Goal: Task Accomplishment & Management: Use online tool/utility

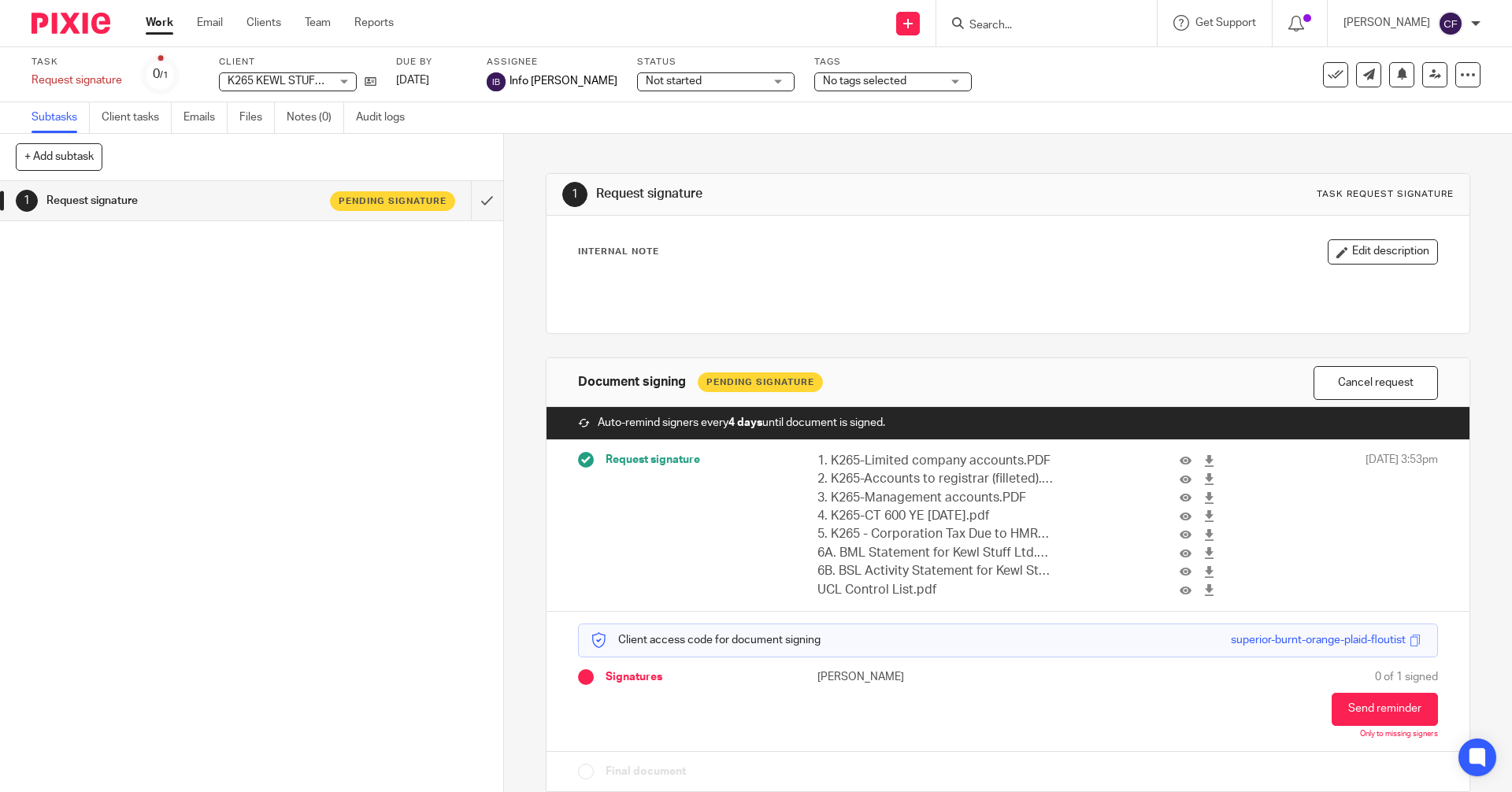
click at [1011, 24] on input "Search" at bounding box center [1038, 26] width 142 height 14
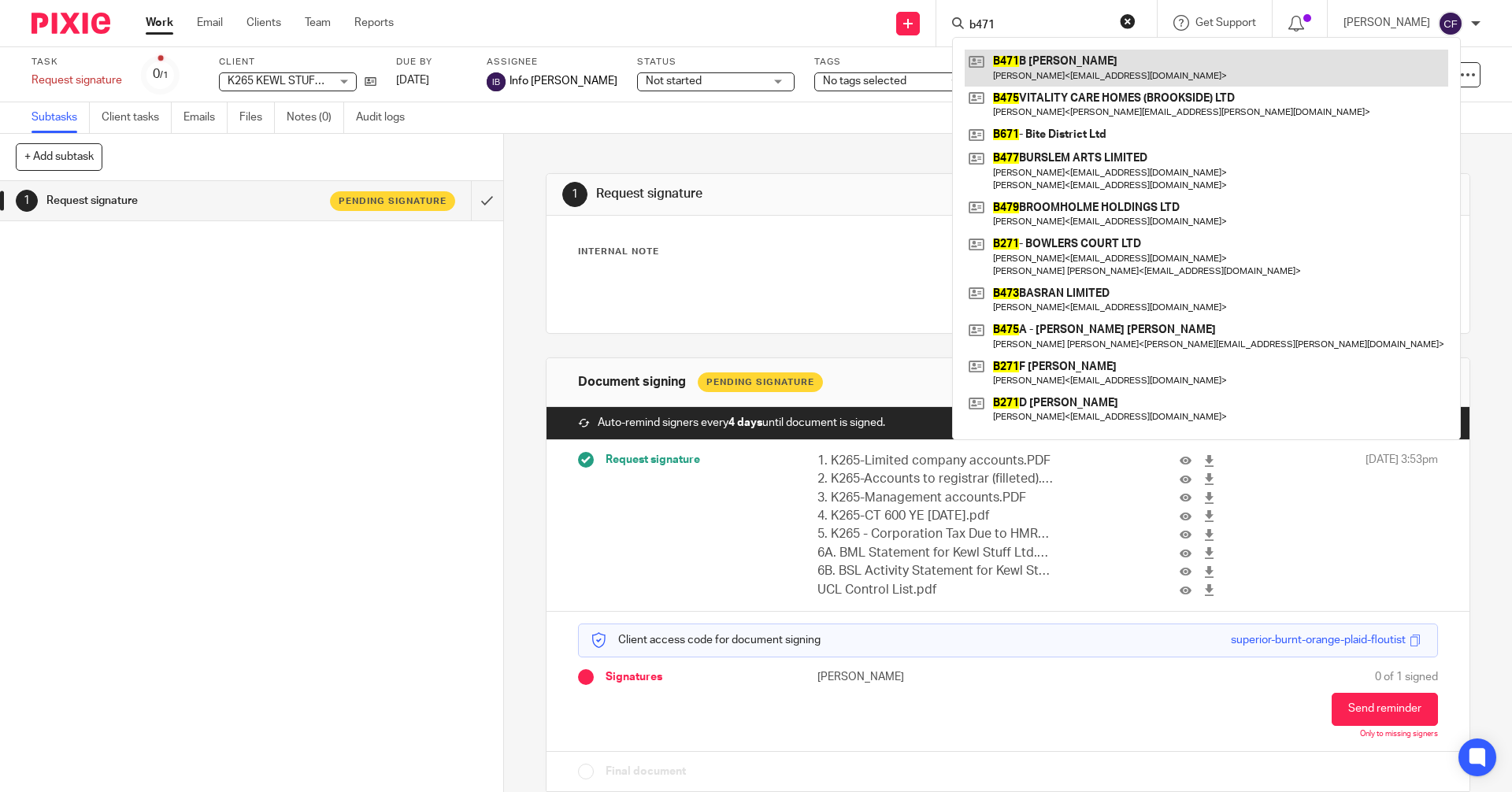
type input "b471"
click at [1069, 66] on link at bounding box center [1207, 67] width 484 height 37
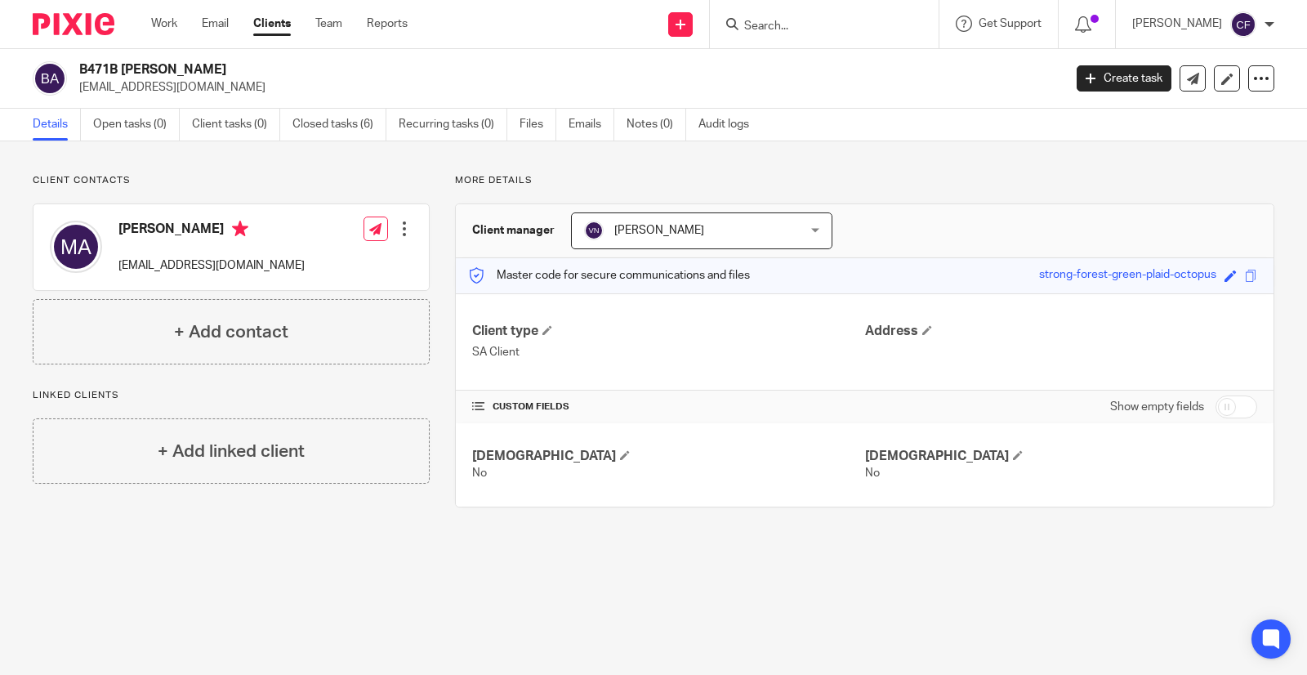
drag, startPoint x: 210, startPoint y: 231, endPoint x: 119, endPoint y: 235, distance: 90.8
click at [119, 235] on h4 "Mr Ifzal Ahmed" at bounding box center [211, 231] width 186 height 20
copy h4 "Mr Ifzal Ahmed"
drag, startPoint x: 246, startPoint y: 267, endPoint x: 117, endPoint y: 273, distance: 129.2
click at [117, 273] on div "Mr Ifzal Ahmed b.motors90@gmail.com Edit contact Create client from contact Exp…" at bounding box center [230, 247] width 395 height 86
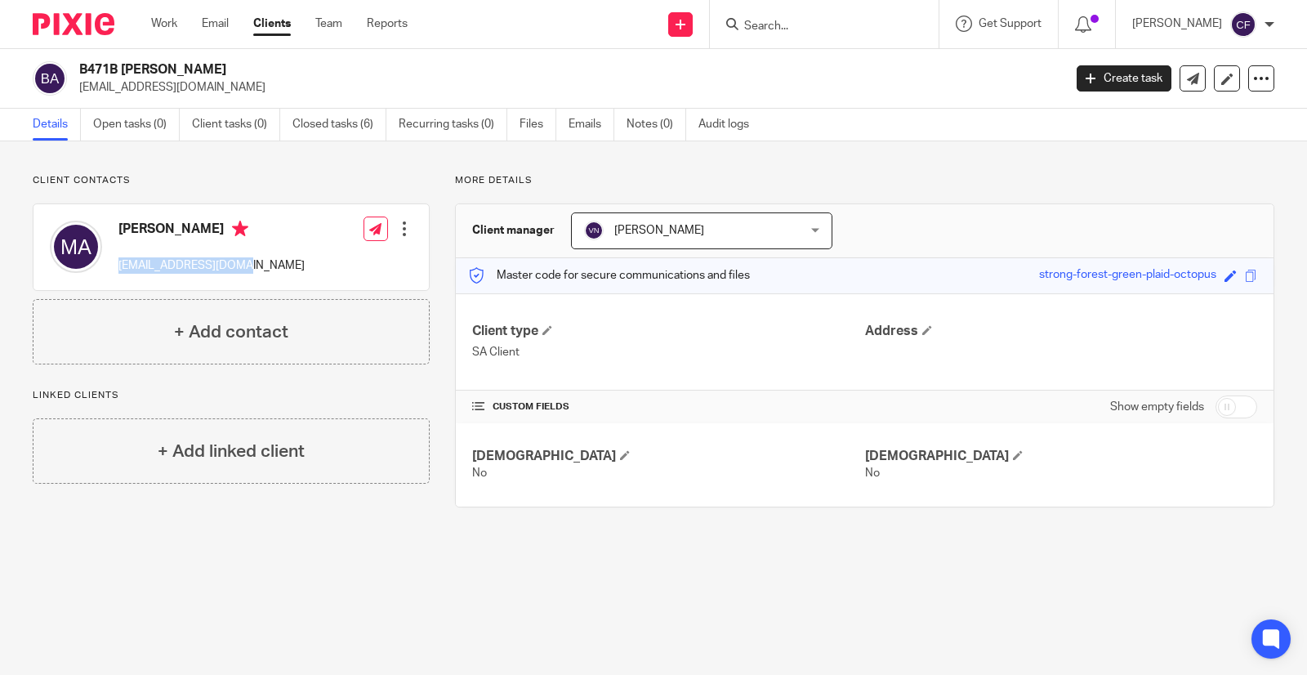
copy p "b.motors90@gmail.com"
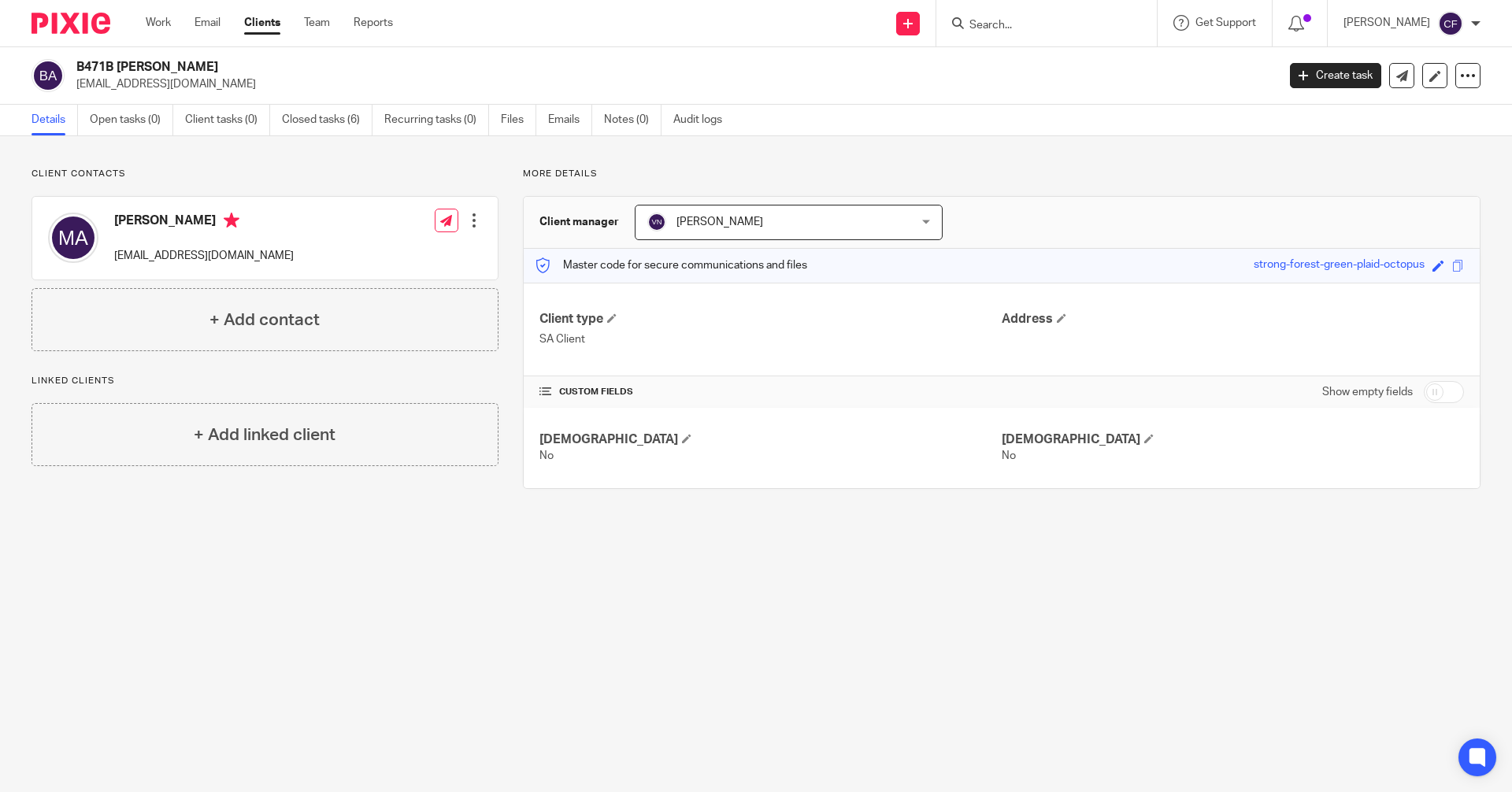
click at [1007, 29] on input "Search" at bounding box center [1038, 26] width 142 height 14
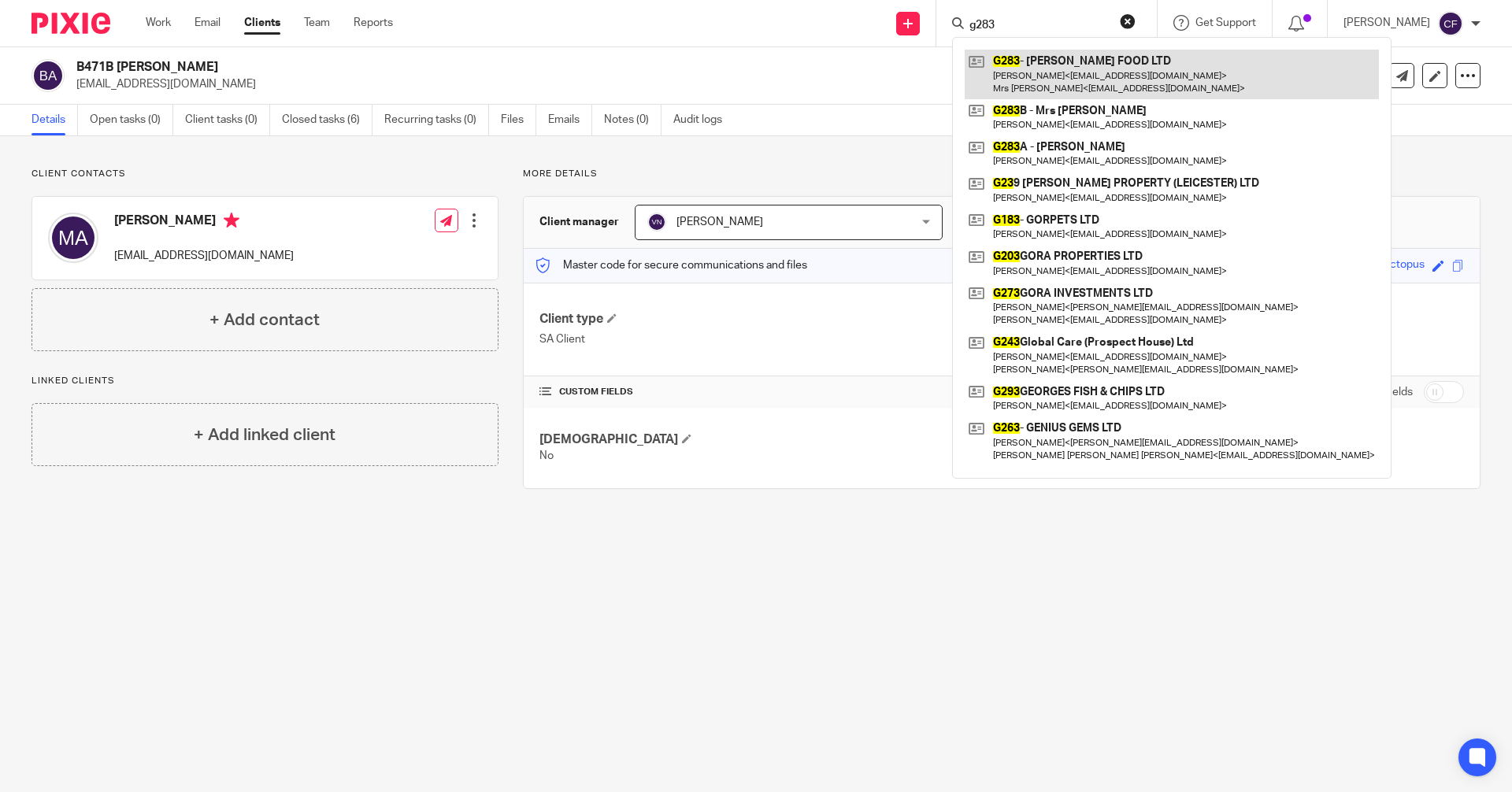
type input "g283"
click at [1073, 75] on link at bounding box center [1172, 73] width 414 height 49
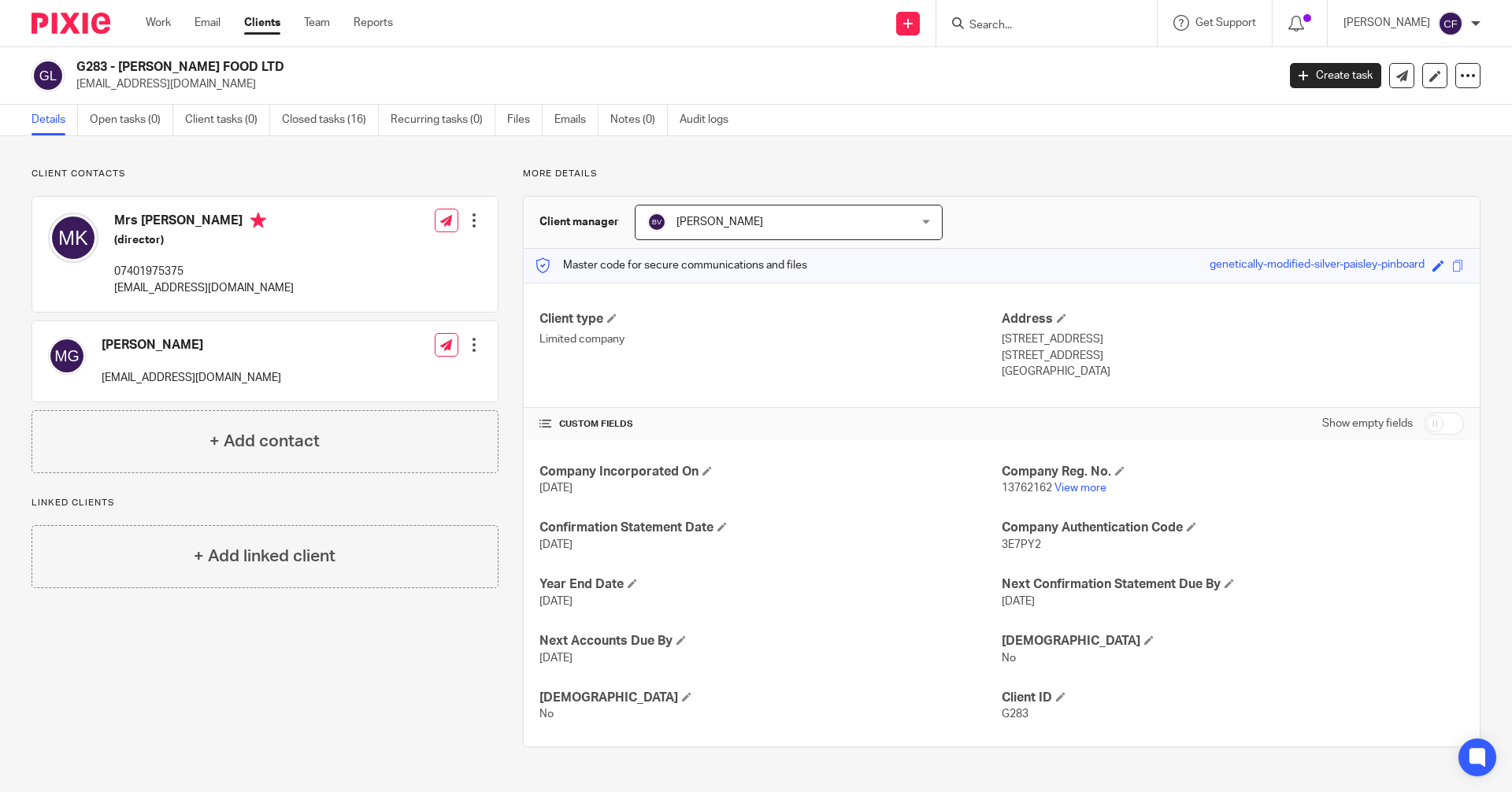
drag, startPoint x: 1414, startPoint y: 264, endPoint x: 1193, endPoint y: 277, distance: 221.4
click at [1193, 277] on div "Master code for secure communications and files genetically-modified-silver-pai…" at bounding box center [1001, 265] width 956 height 34
copy div "genetically-modified-silver-paisley-pinboard"
click at [913, 21] on icon at bounding box center [908, 24] width 10 height 10
click at [922, 140] on link "Request signature" at bounding box center [922, 143] width 110 height 23
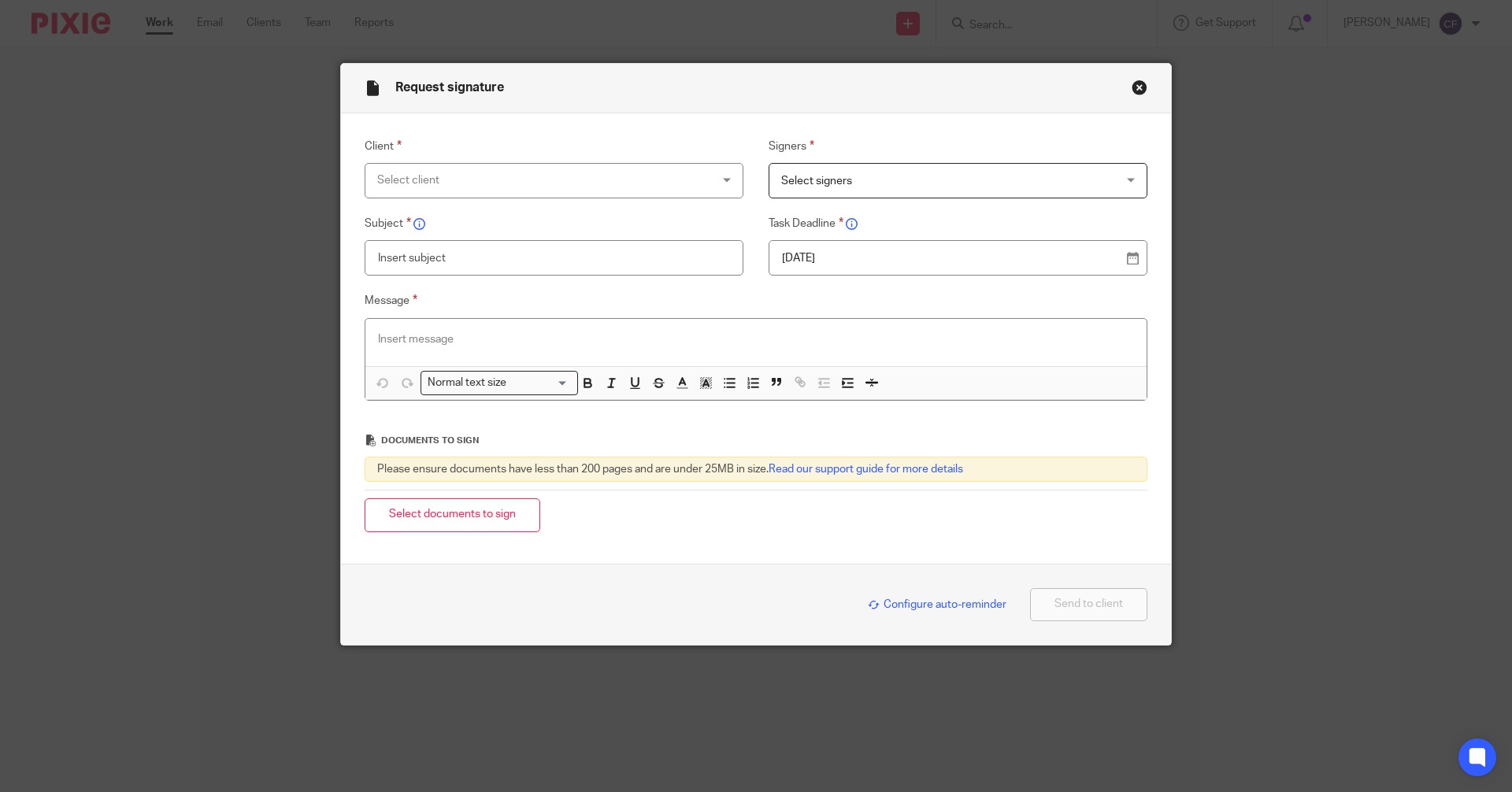
click at [712, 184] on div "Select client" at bounding box center [553, 180] width 379 height 36
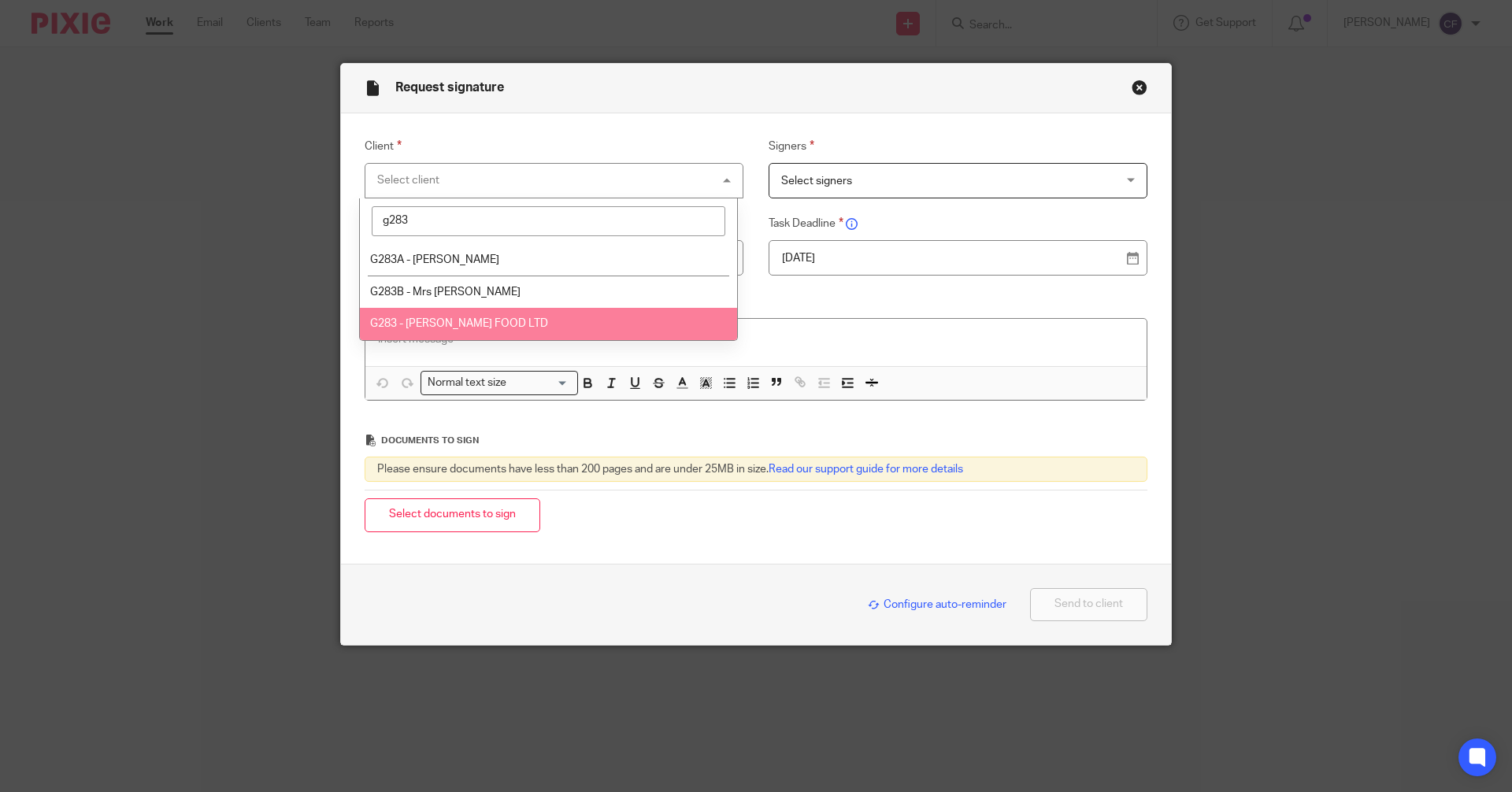
type input "g283"
click at [455, 322] on span "G283 - GREWAL FOOD LTD" at bounding box center [459, 323] width 178 height 11
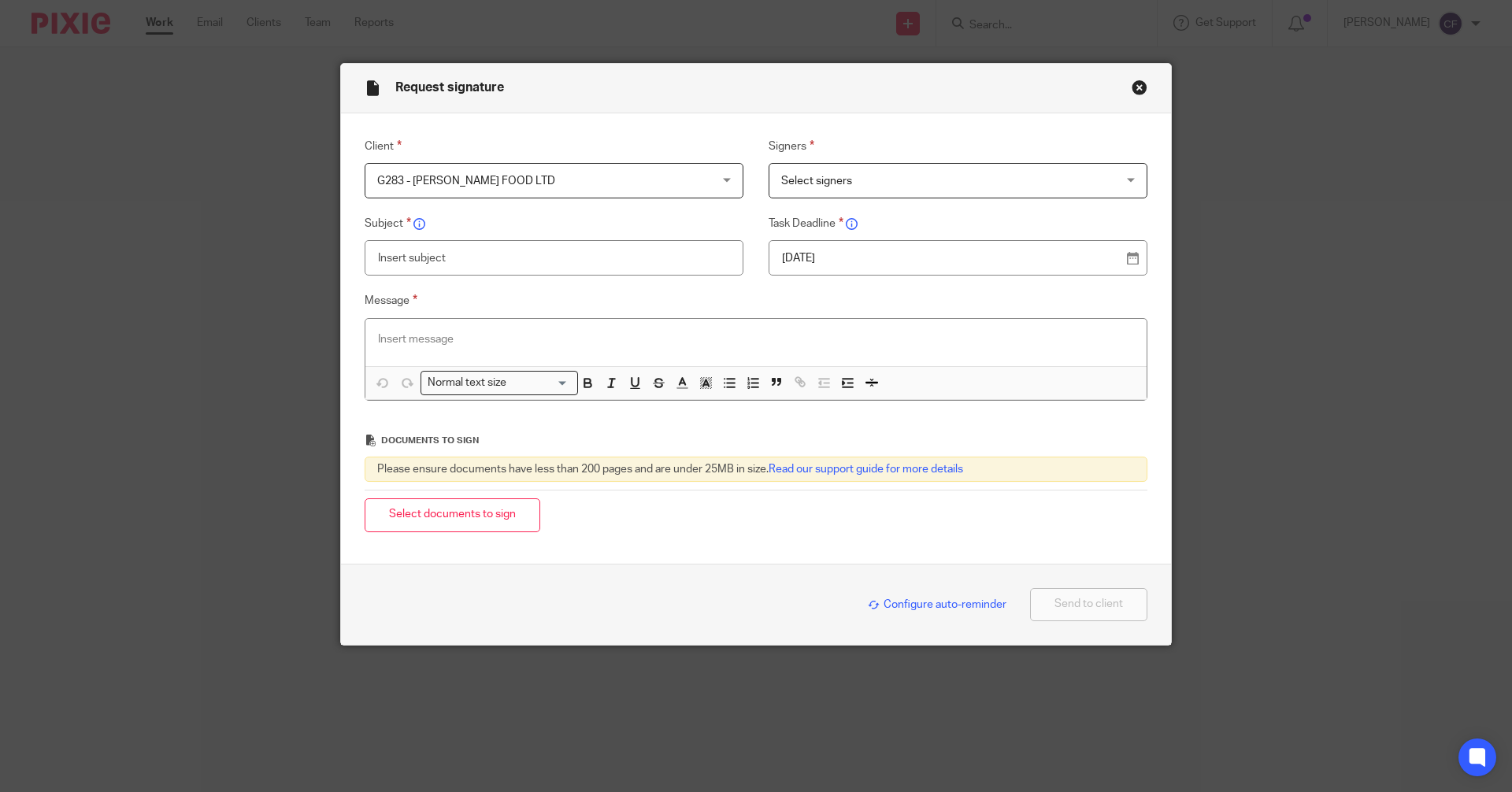
click at [831, 185] on span "Select signers" at bounding box center [816, 180] width 71 height 11
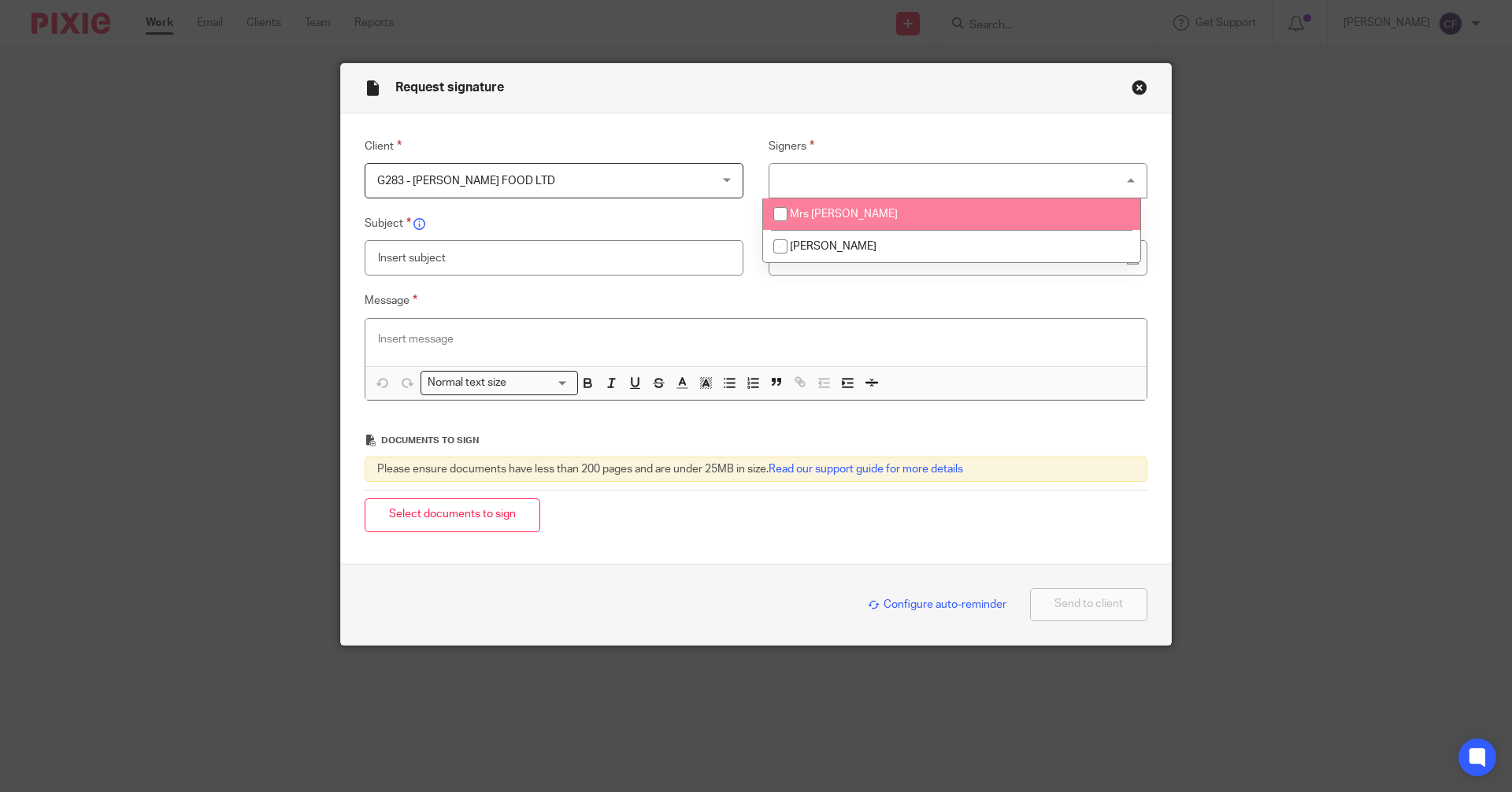
click at [808, 217] on span "Mrs [PERSON_NAME]" at bounding box center [843, 213] width 108 height 11
checkbox input "true"
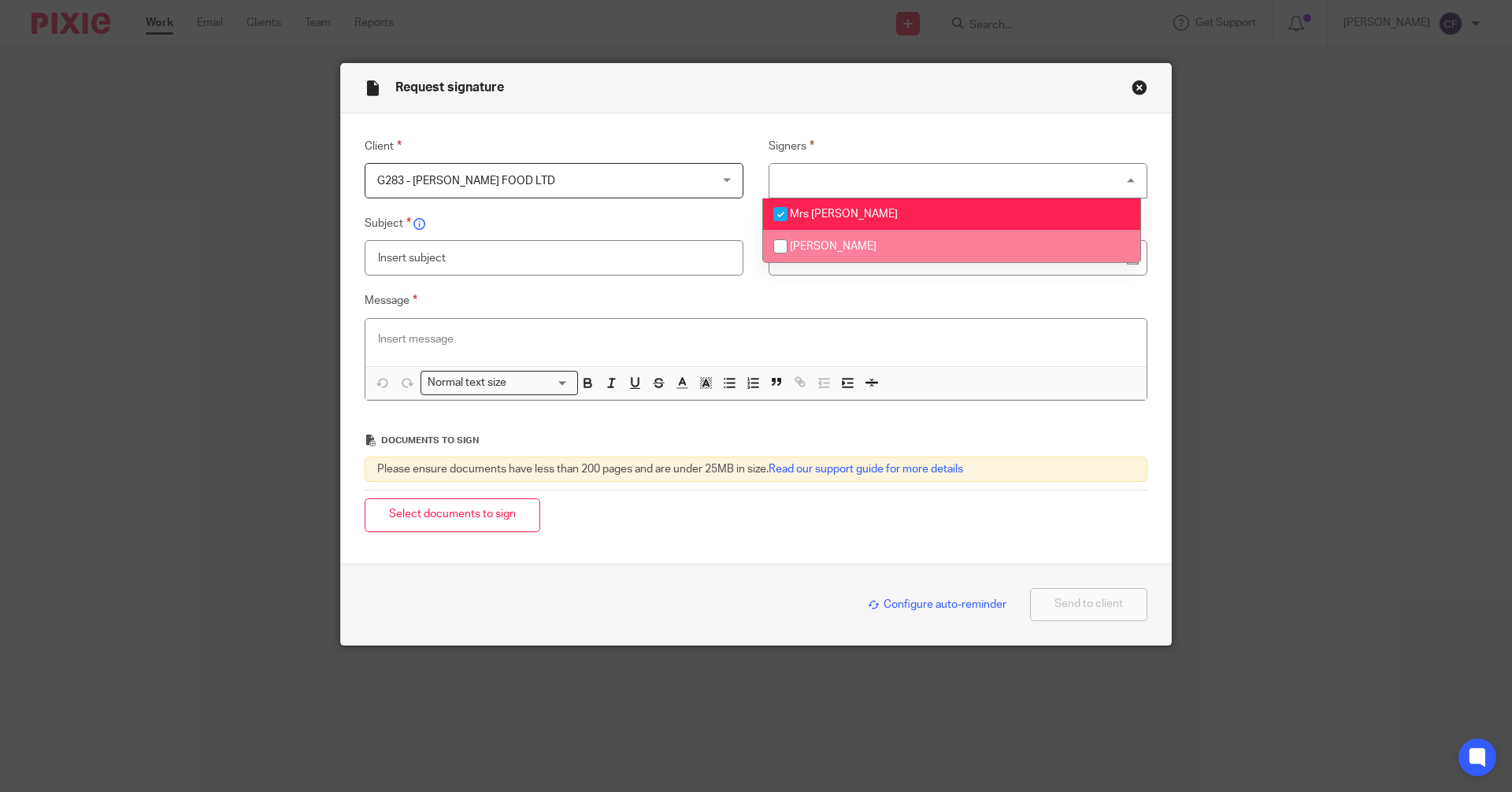
click at [484, 266] on input "text" at bounding box center [553, 257] width 379 height 36
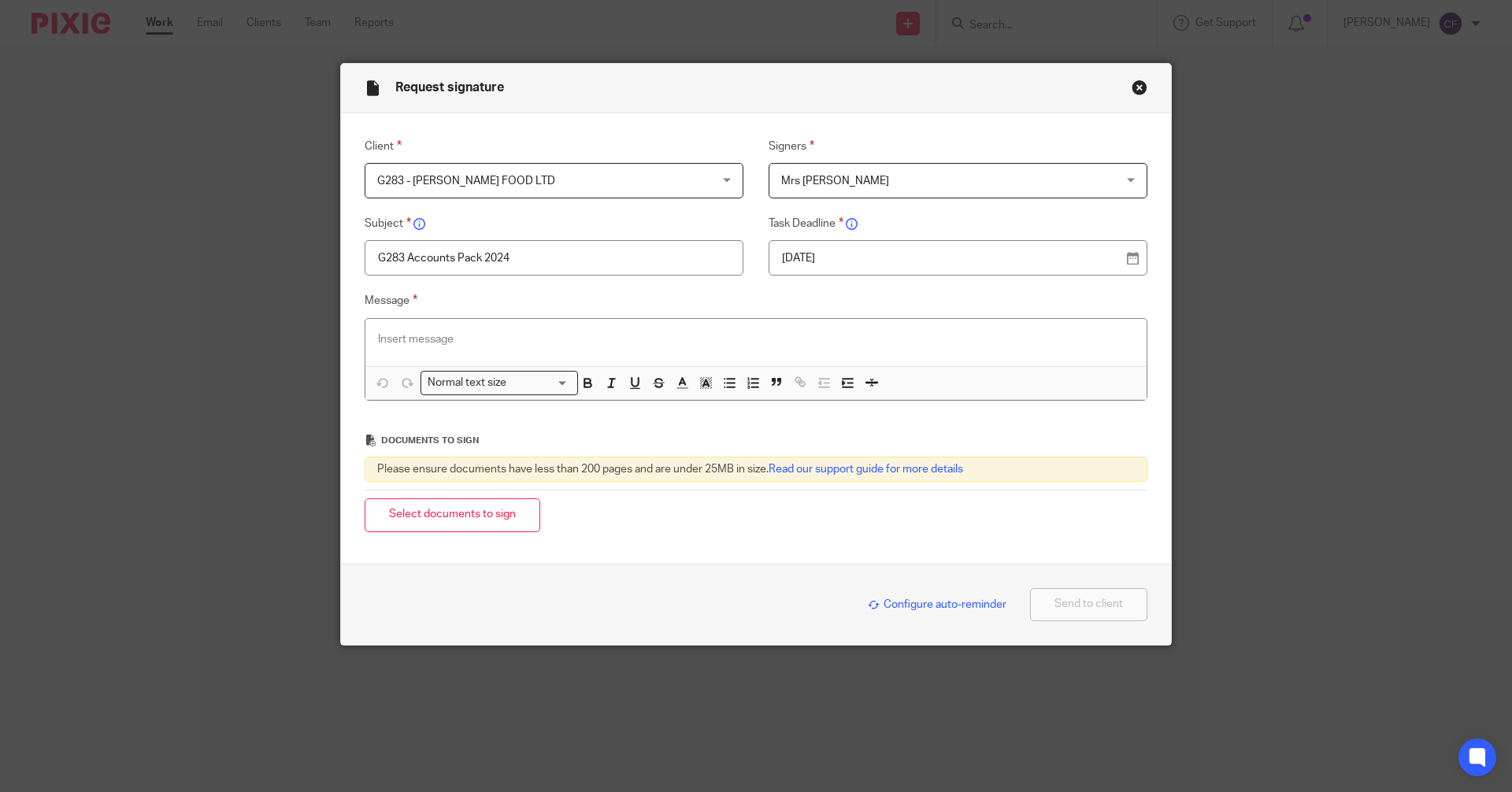
type input "G283 Accounts Pack 2024"
click at [415, 337] on p at bounding box center [756, 339] width 756 height 15
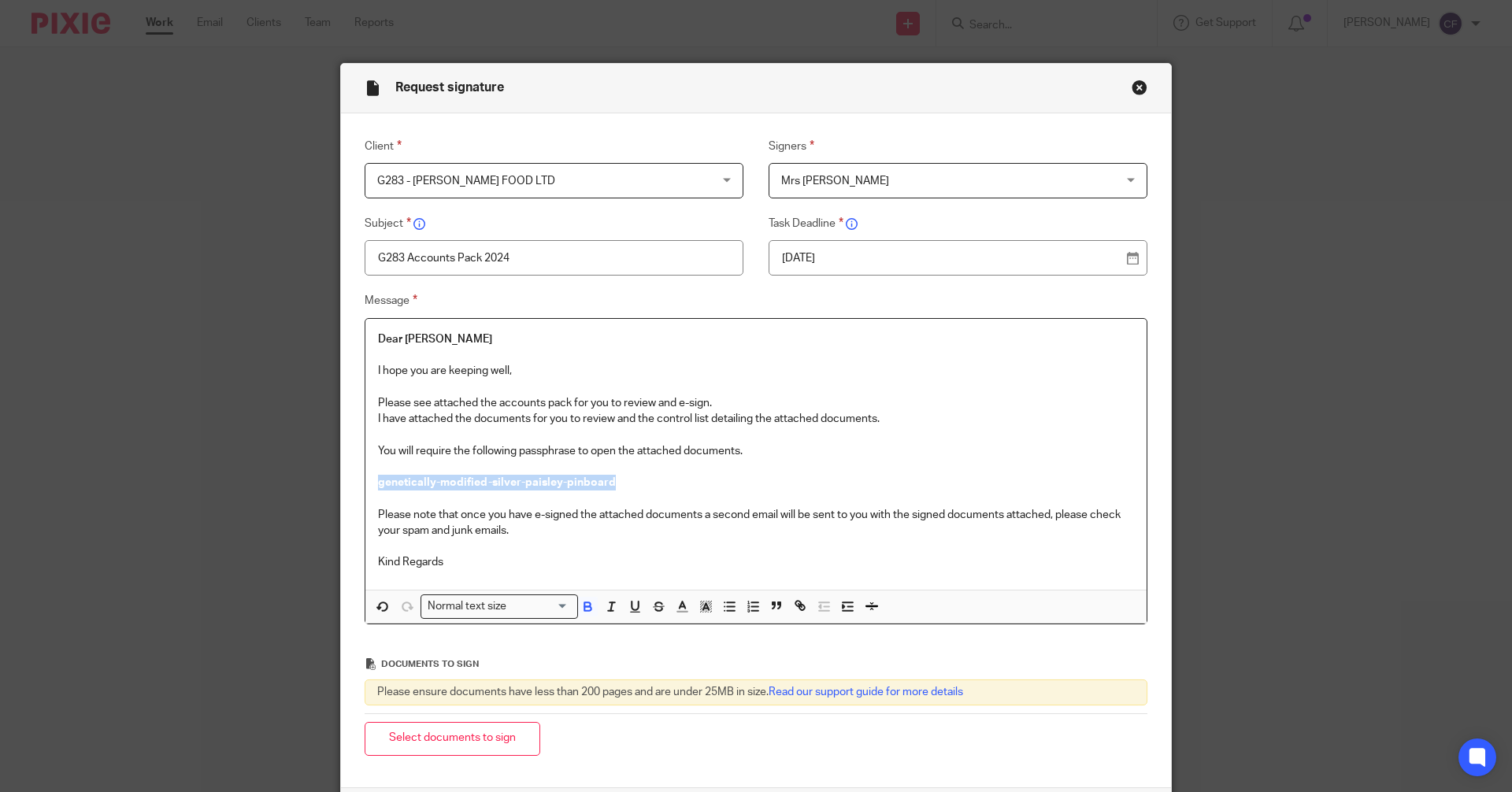
drag, startPoint x: 626, startPoint y: 485, endPoint x: 315, endPoint y: 490, distance: 311.0
click at [315, 490] on div "Request signature Client G283 - GREWAL FOOD LTD G283 - GREWAL FOOD LTD 247365 A…" at bounding box center [756, 396] width 1512 height 792
click at [322, 487] on div "Request signature Client G283 - GREWAL FOOD LTD G283 - GREWAL FOOD LTD 247365 A…" at bounding box center [756, 396] width 1512 height 792
click at [652, 484] on p "genetically-modified-silver-paisley-pinboard" at bounding box center [756, 483] width 756 height 15
drag, startPoint x: 647, startPoint y: 482, endPoint x: 358, endPoint y: 478, distance: 289.0
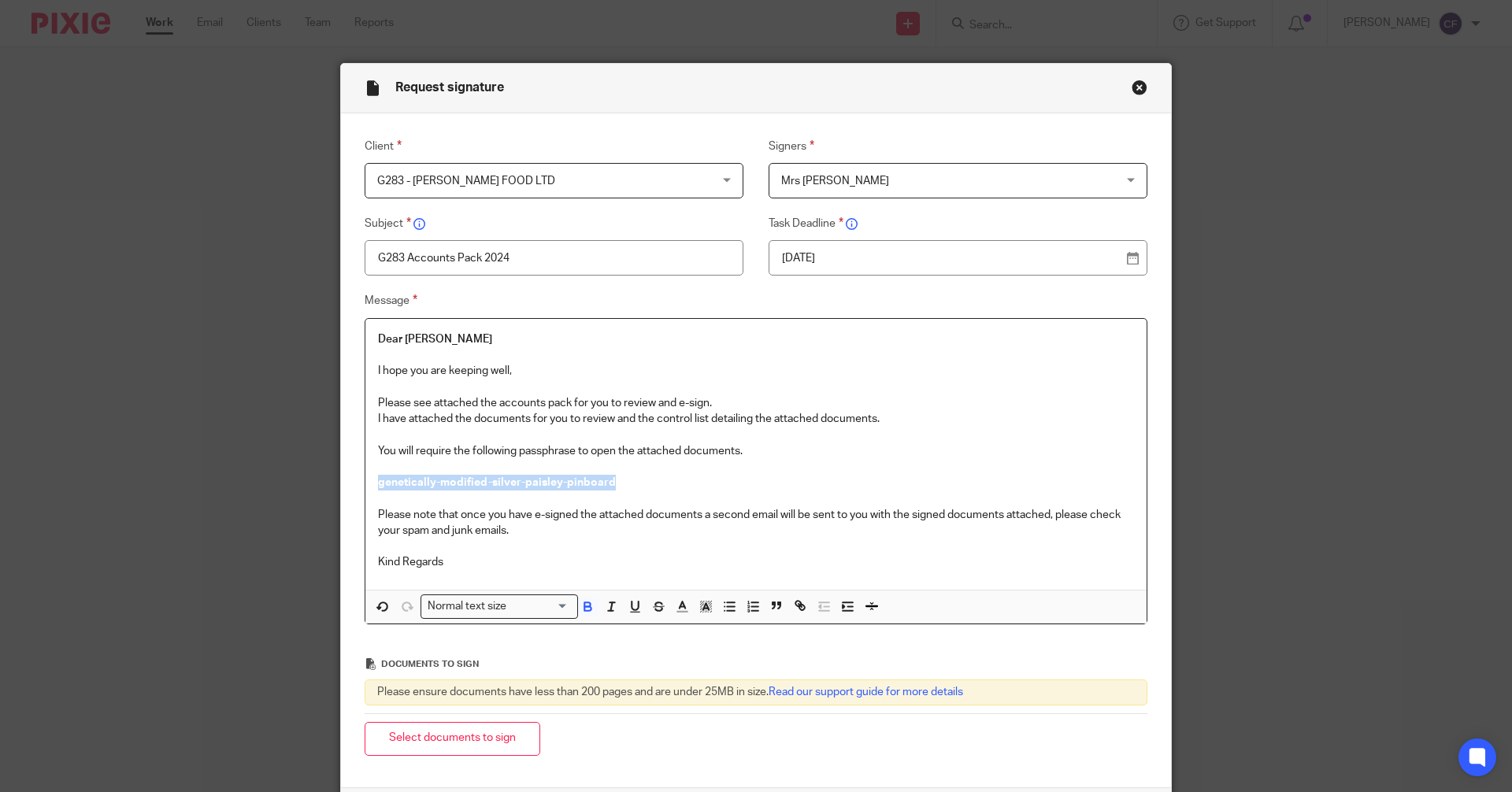
click at [364, 478] on div "Dear Mrs Kaur I hope you are keeping well, Please see attached the accounts pac…" at bounding box center [756, 471] width 783 height 306
click at [464, 606] on div "Normal text size" at bounding box center [495, 605] width 148 height 19
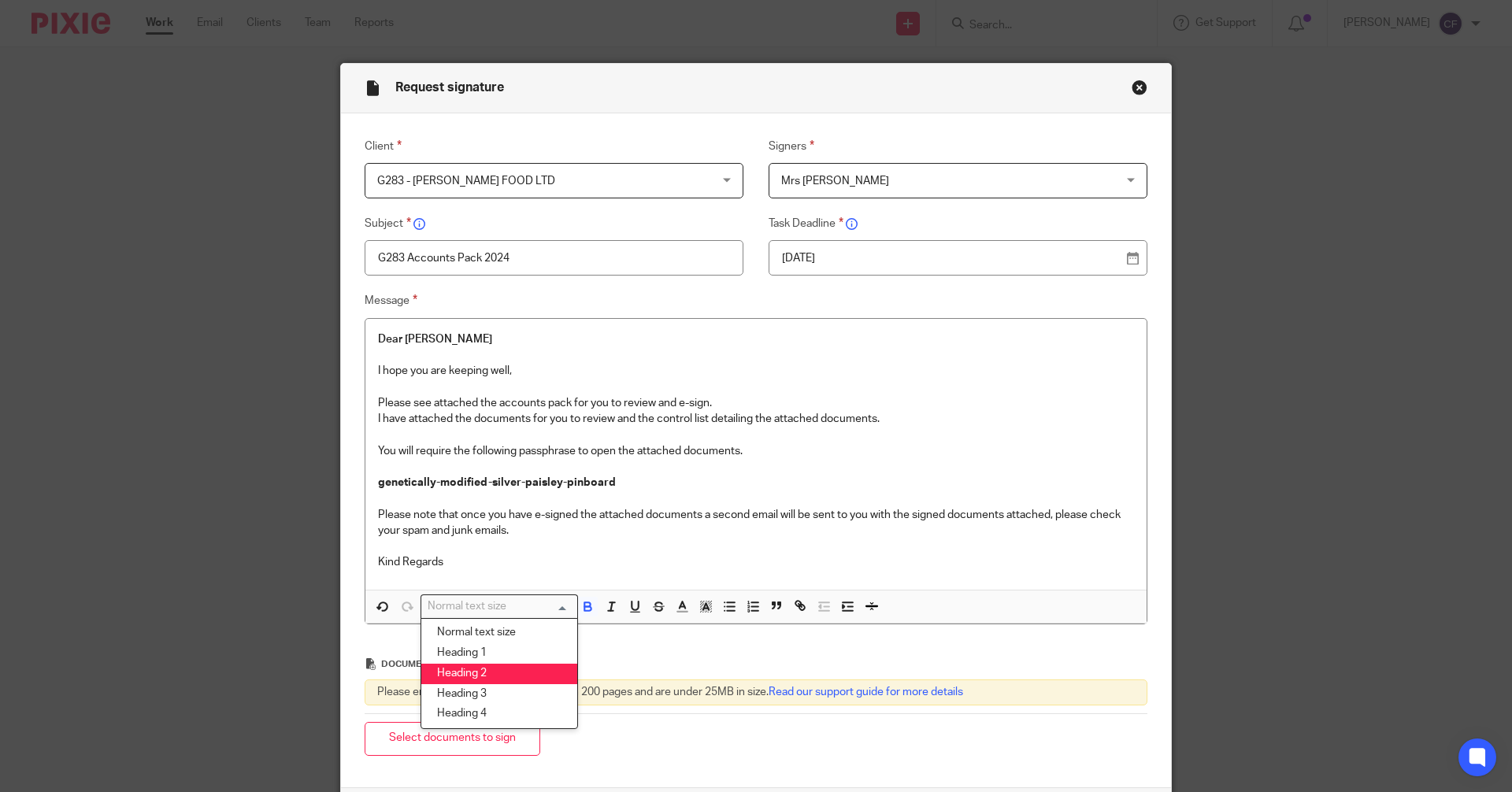
click at [465, 675] on li "Heading 2" at bounding box center [499, 673] width 156 height 20
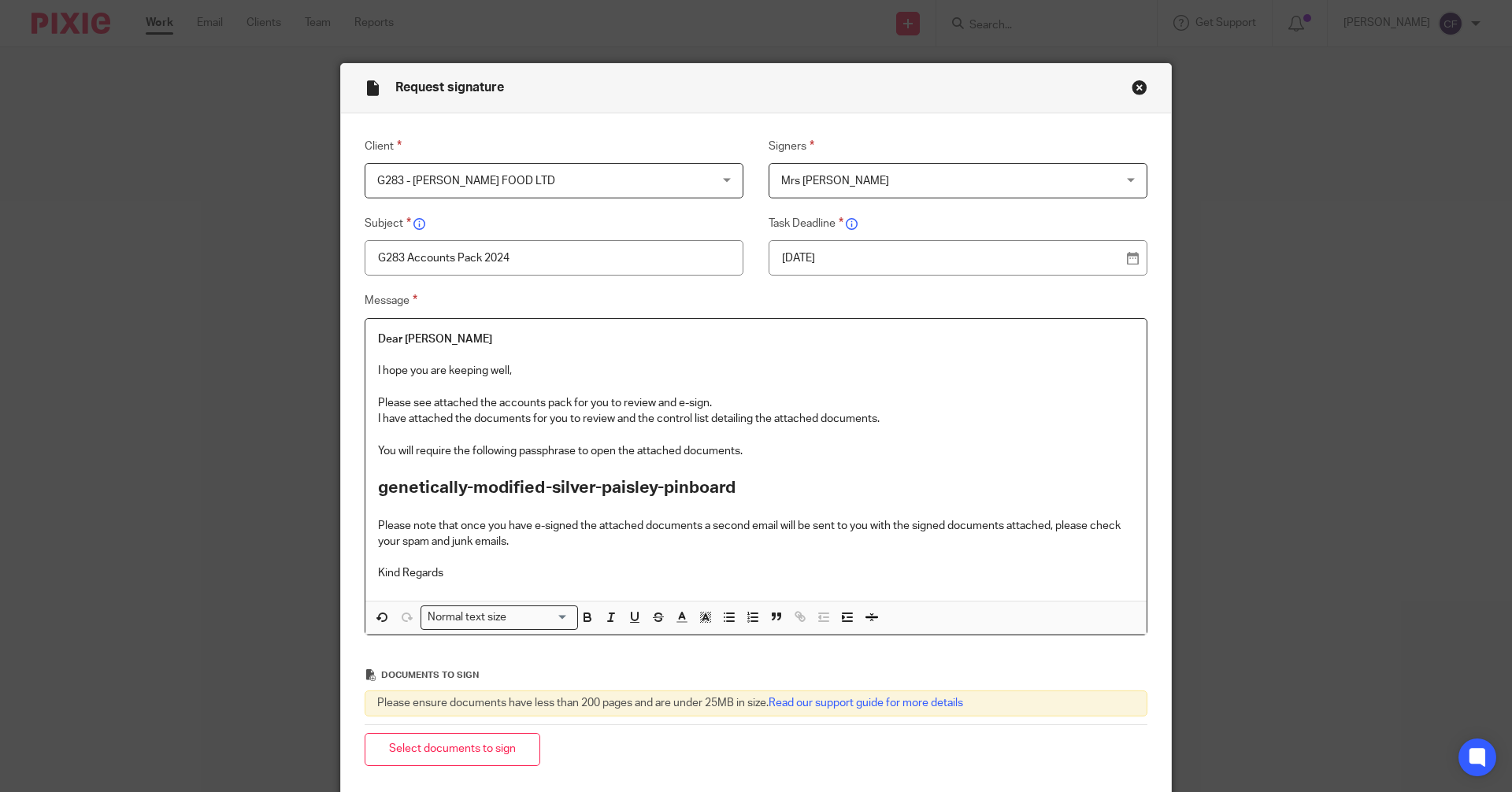
click at [450, 572] on p "Kind Regards" at bounding box center [756, 573] width 756 height 15
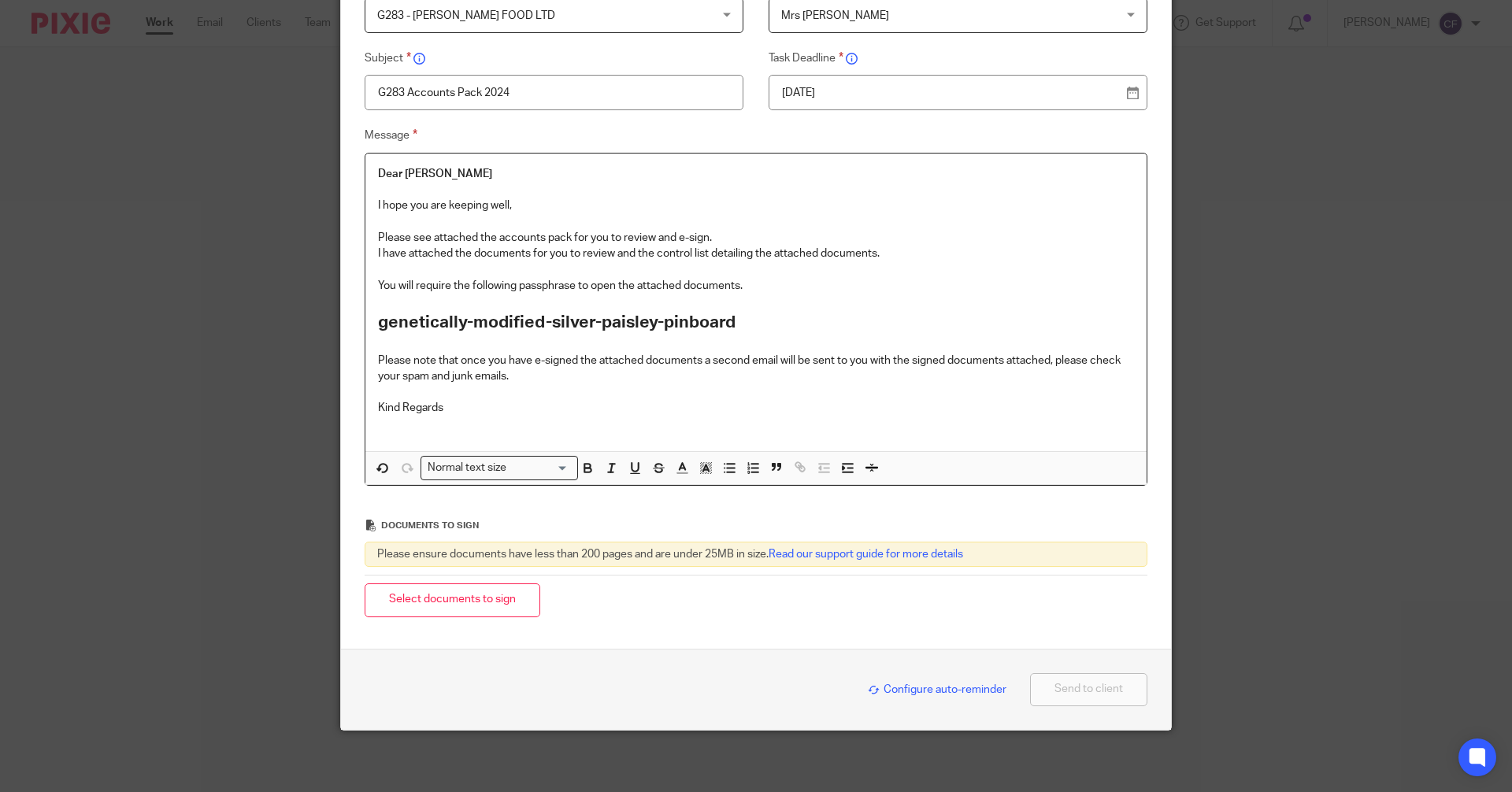
scroll to position [167, 0]
click at [446, 592] on button "Select documents to sign" at bounding box center [452, 598] width 175 height 34
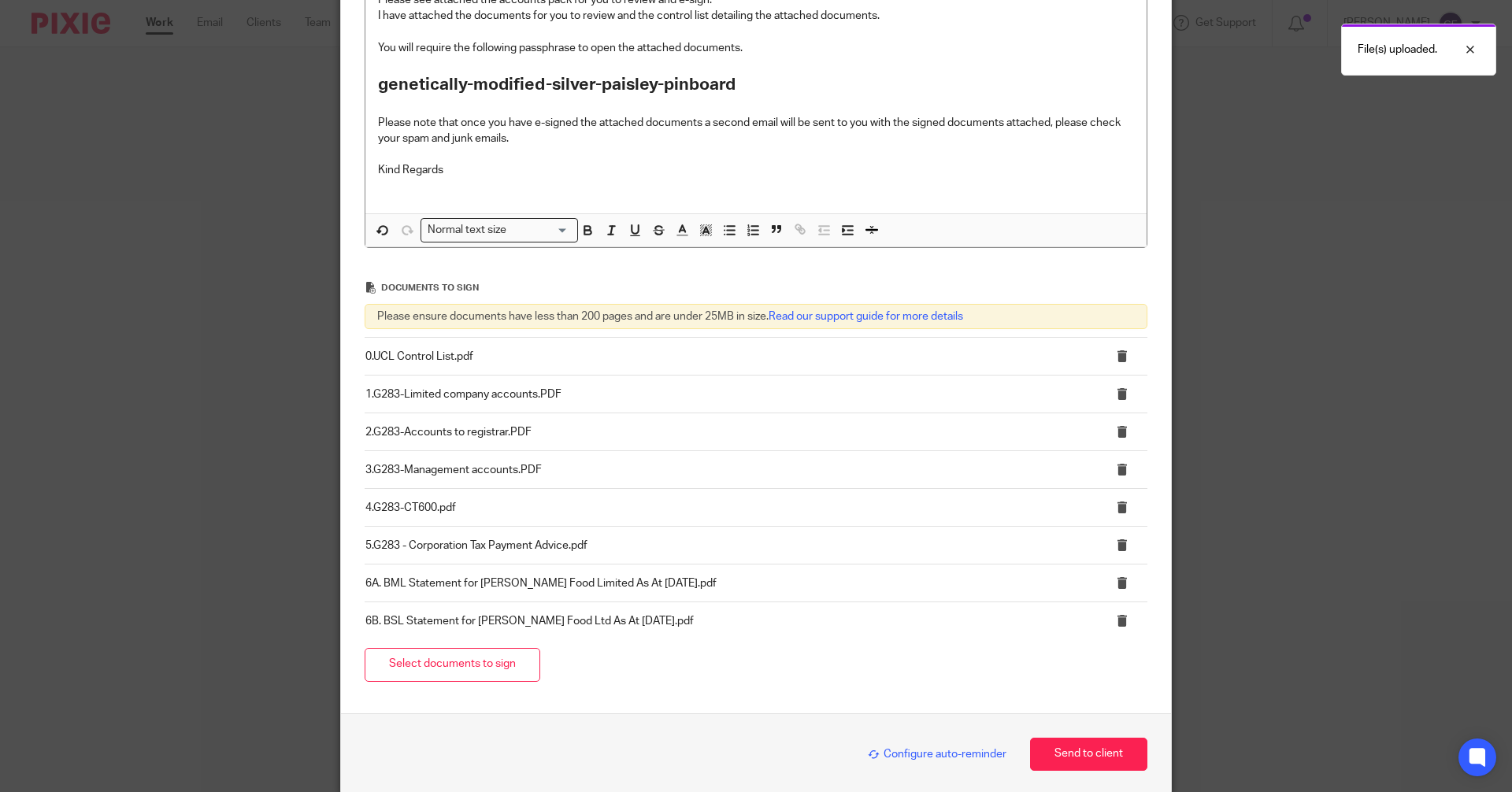
scroll to position [469, 0]
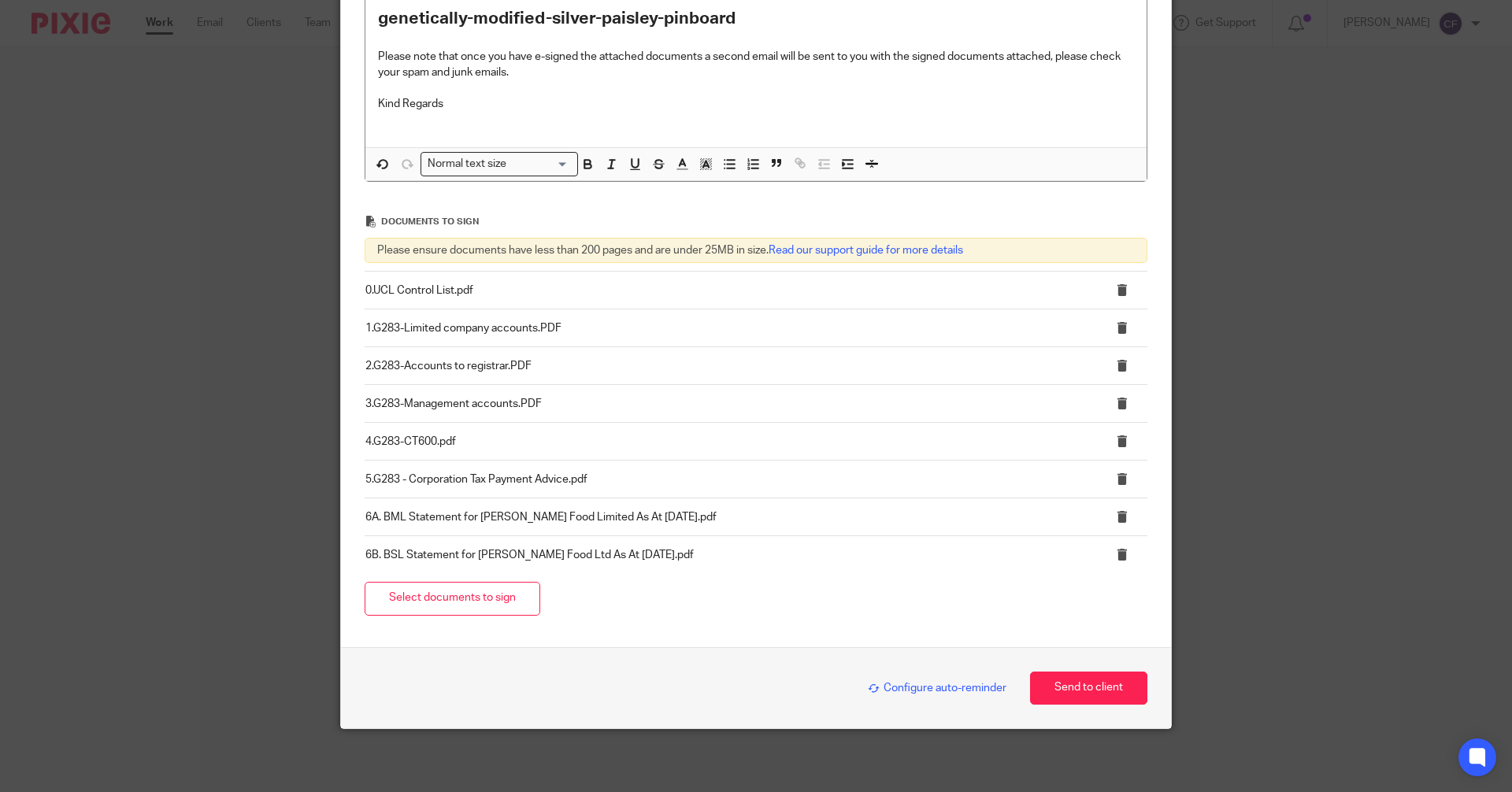
click at [942, 682] on span "Configure auto-reminder" at bounding box center [937, 687] width 139 height 11
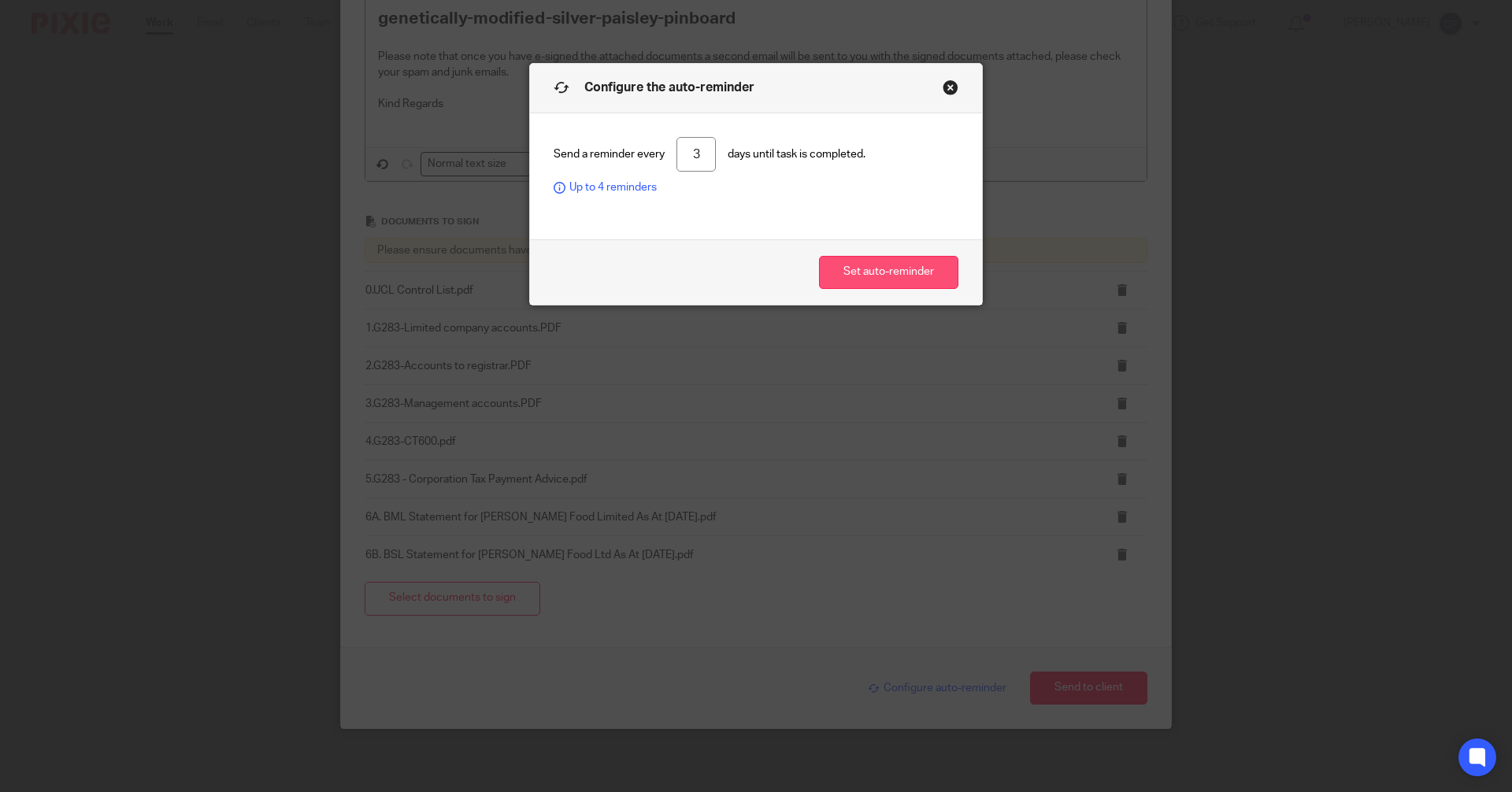
click at [886, 278] on button "Set auto-reminder" at bounding box center [889, 273] width 140 height 34
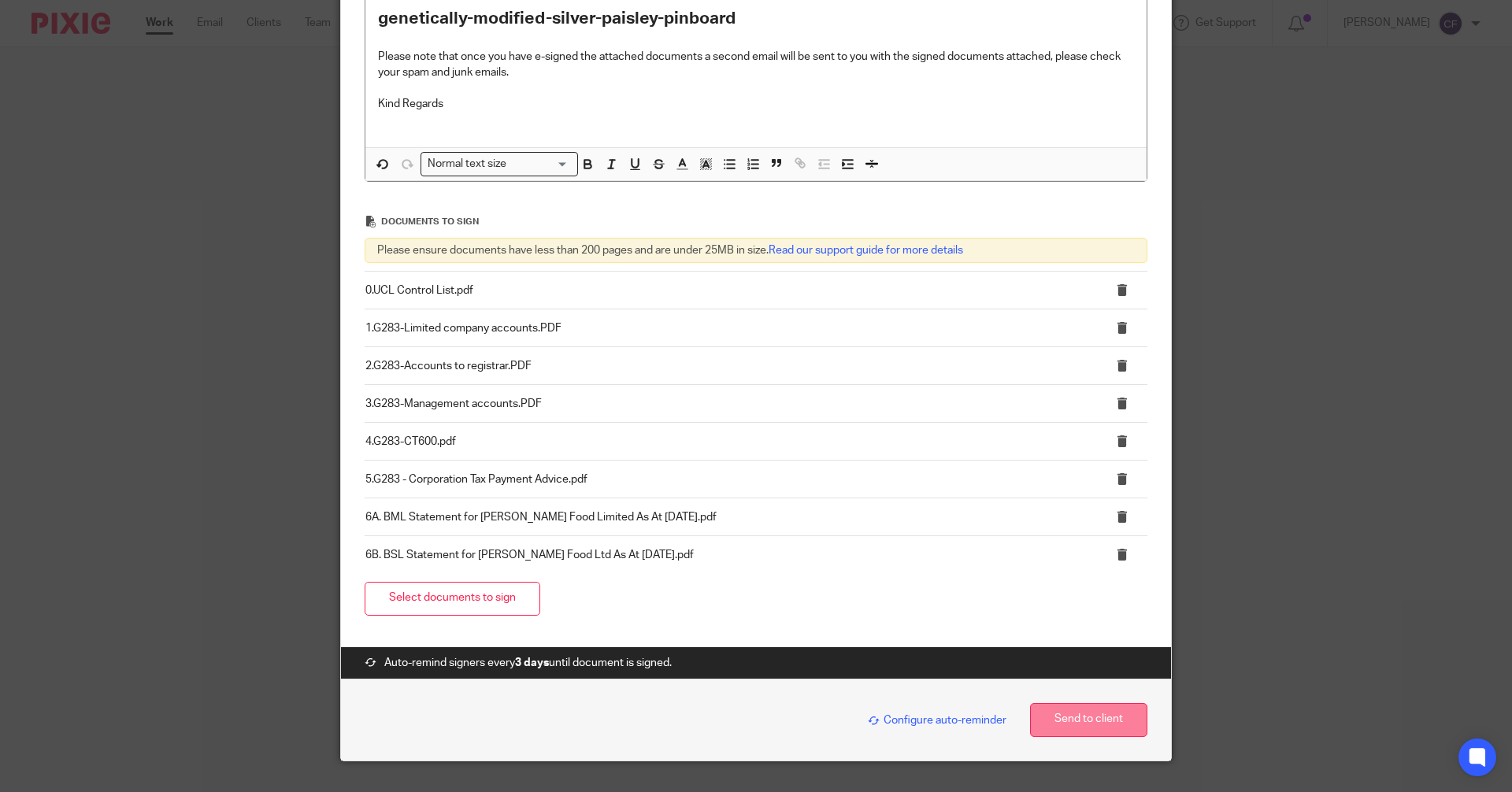
click at [1086, 715] on button "Send to client" at bounding box center [1089, 720] width 118 height 34
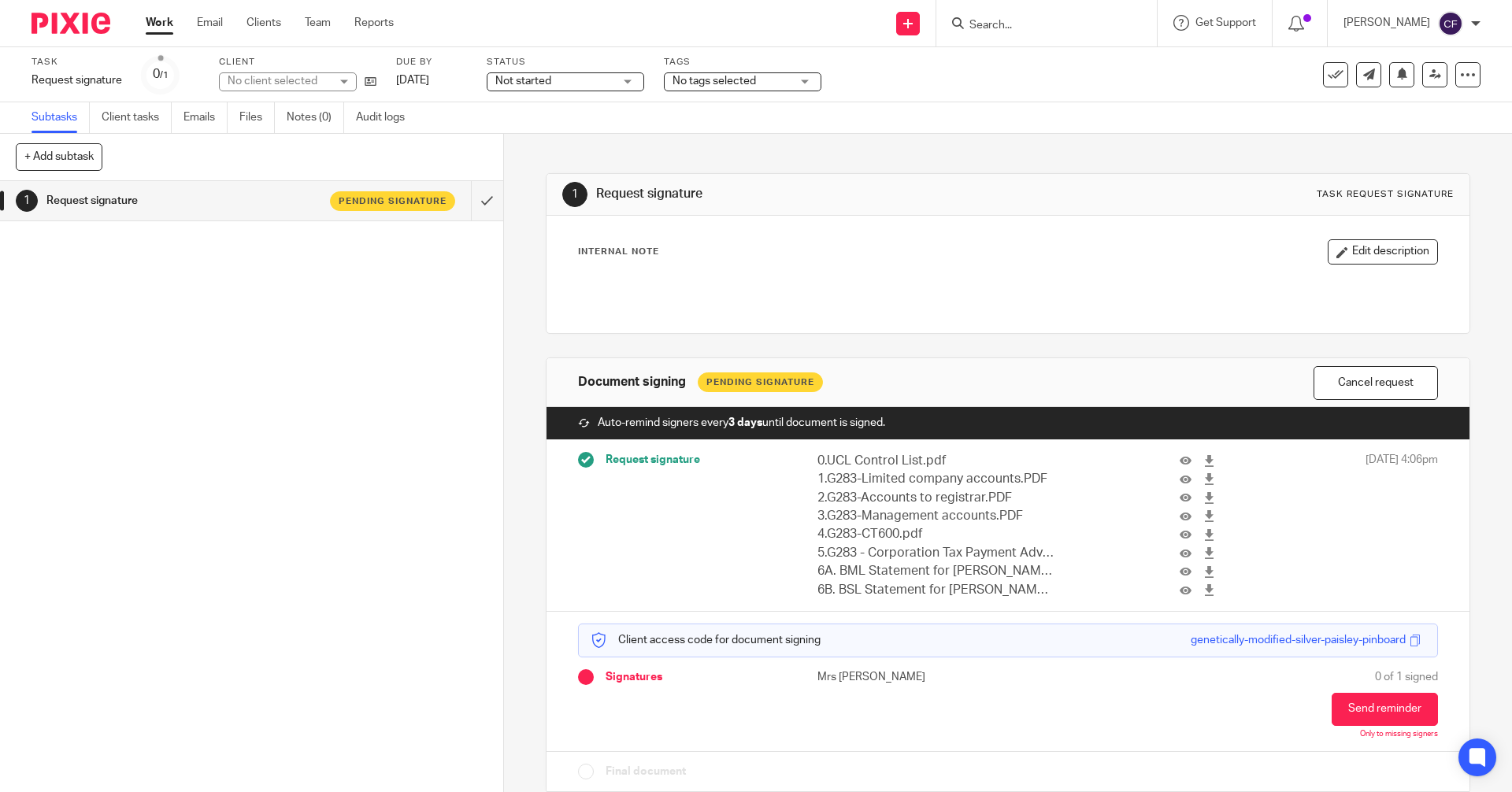
click at [799, 80] on div "No tags selected" at bounding box center [742, 82] width 157 height 19
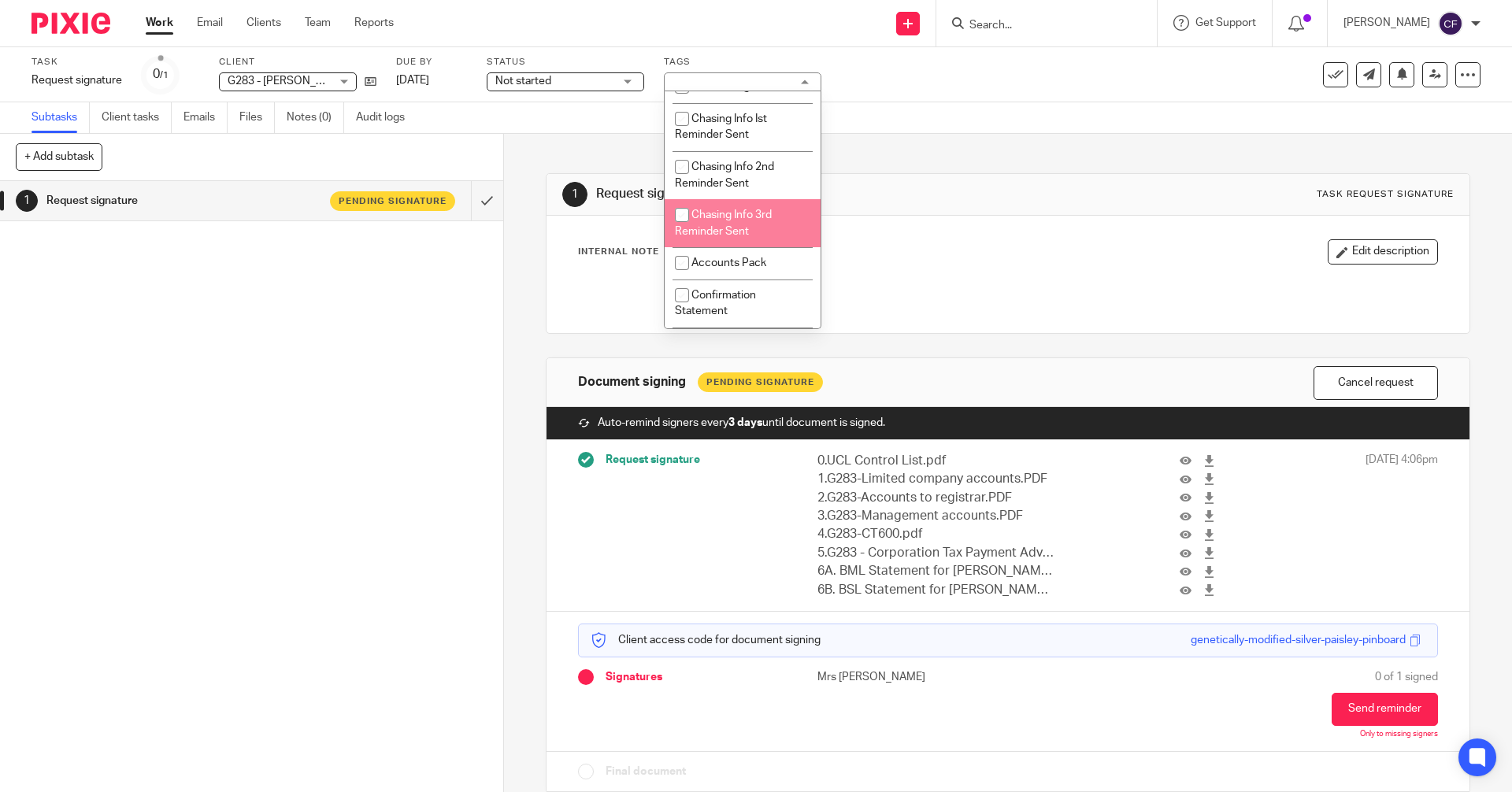
scroll to position [236, 0]
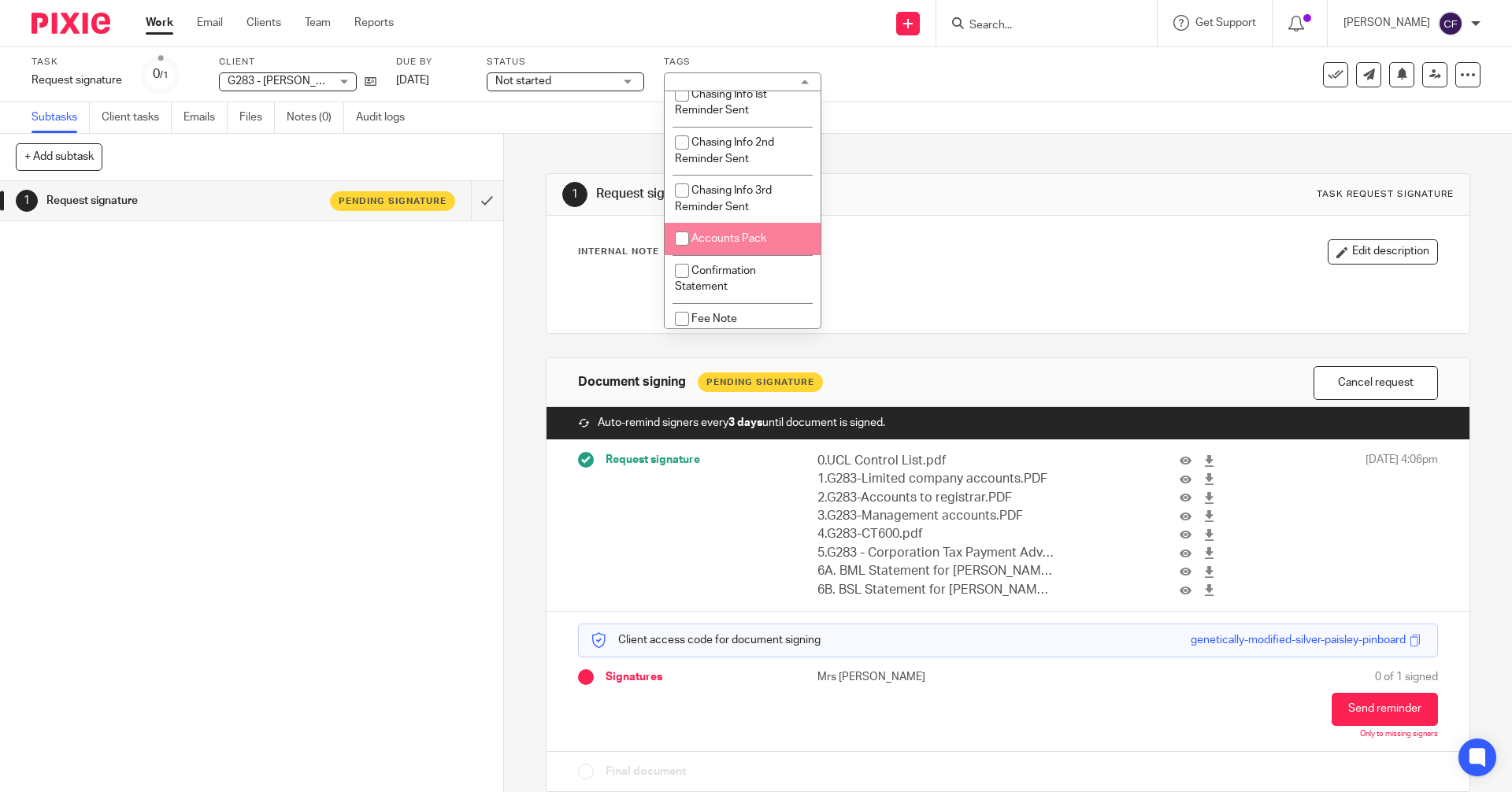
click at [741, 239] on span "Accounts Pack" at bounding box center [729, 238] width 75 height 11
checkbox input "true"
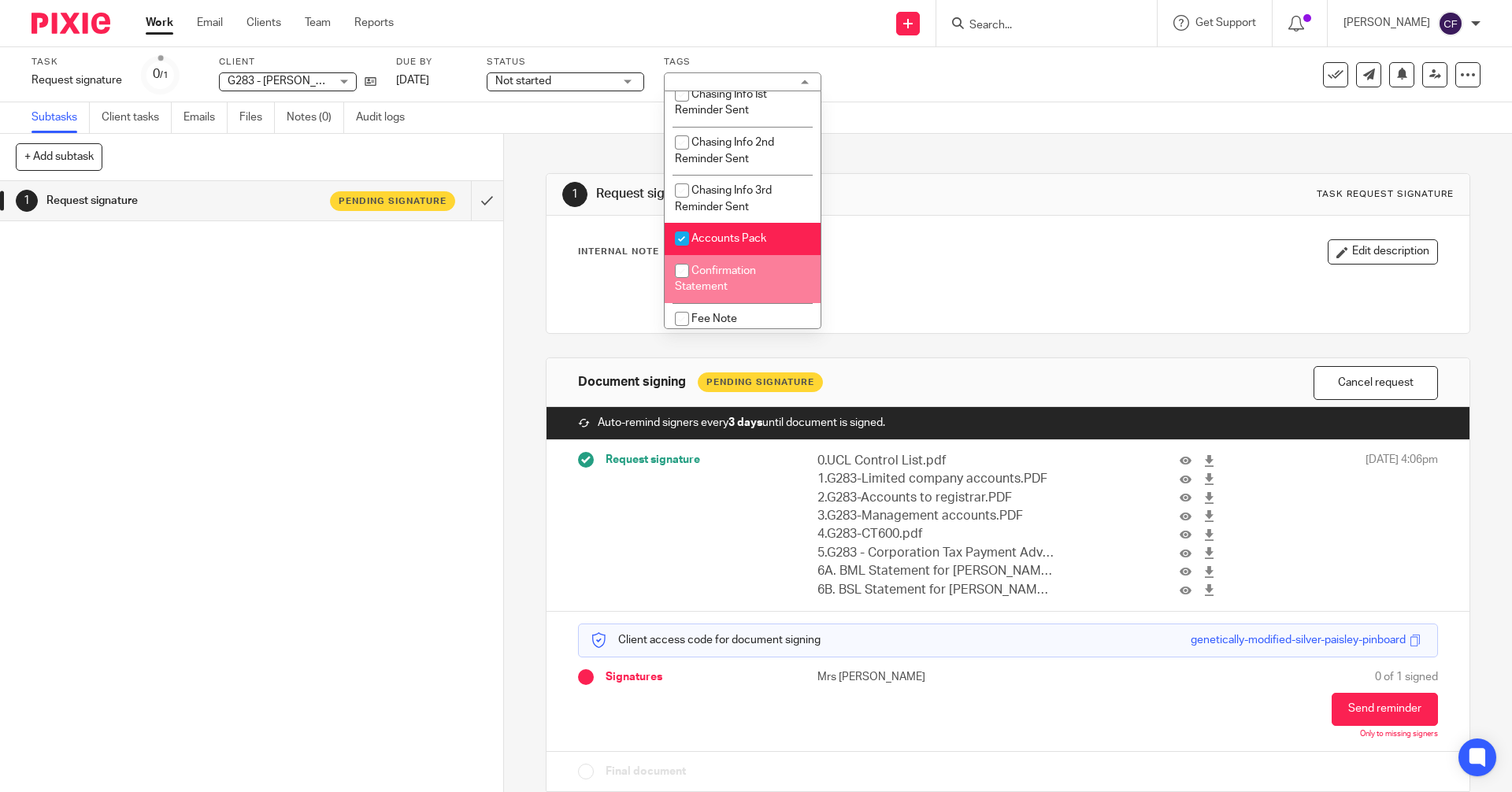
click at [232, 436] on div "1 Request signature Pending signature" at bounding box center [252, 487] width 503 height 611
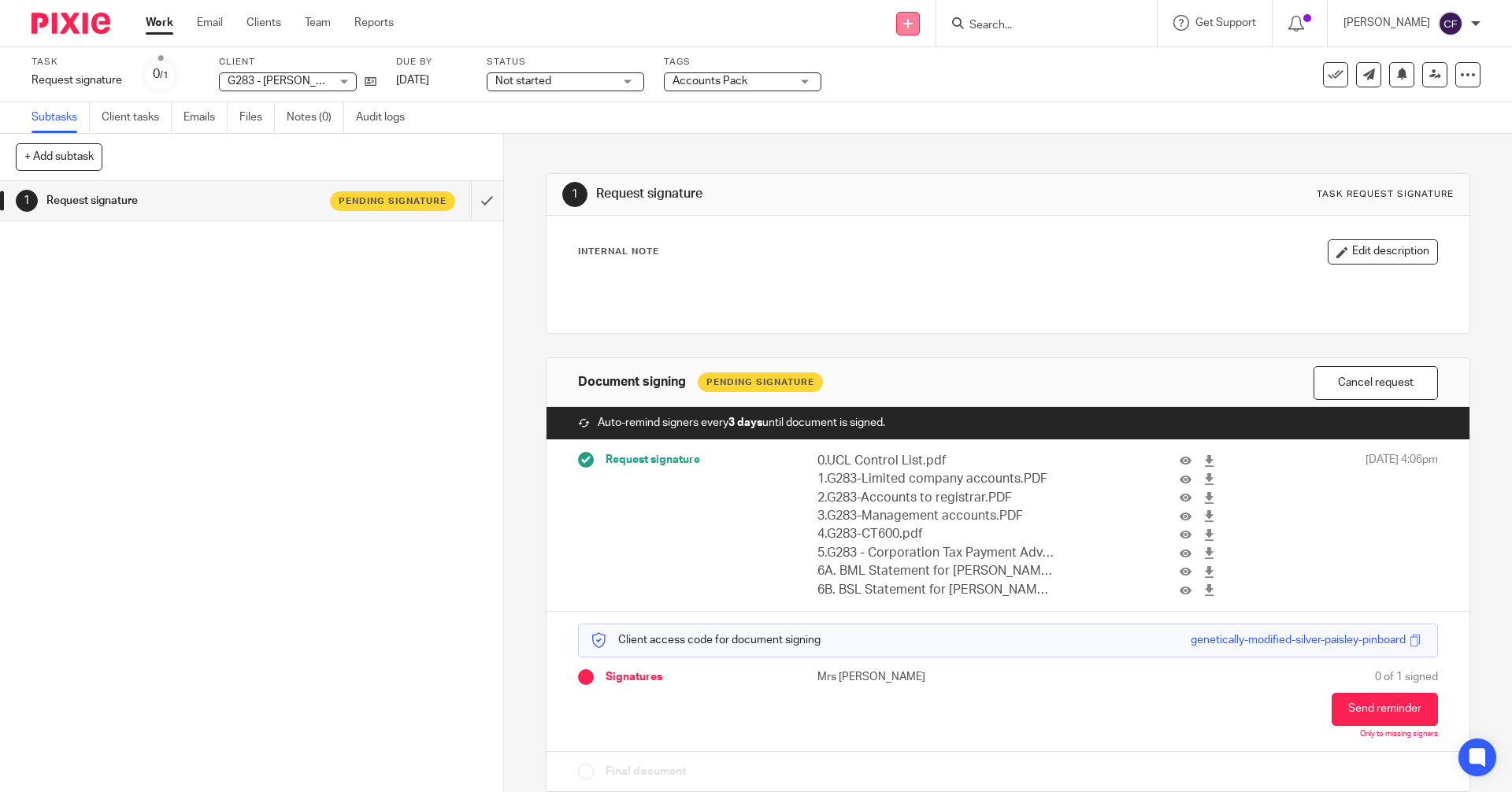
click at [913, 26] on icon at bounding box center [908, 24] width 10 height 10
click at [215, 425] on div "1 Request signature Pending signature" at bounding box center [252, 487] width 503 height 611
click at [1003, 17] on form at bounding box center [1051, 23] width 168 height 19
click at [1009, 32] on input "Search" at bounding box center [1038, 26] width 142 height 14
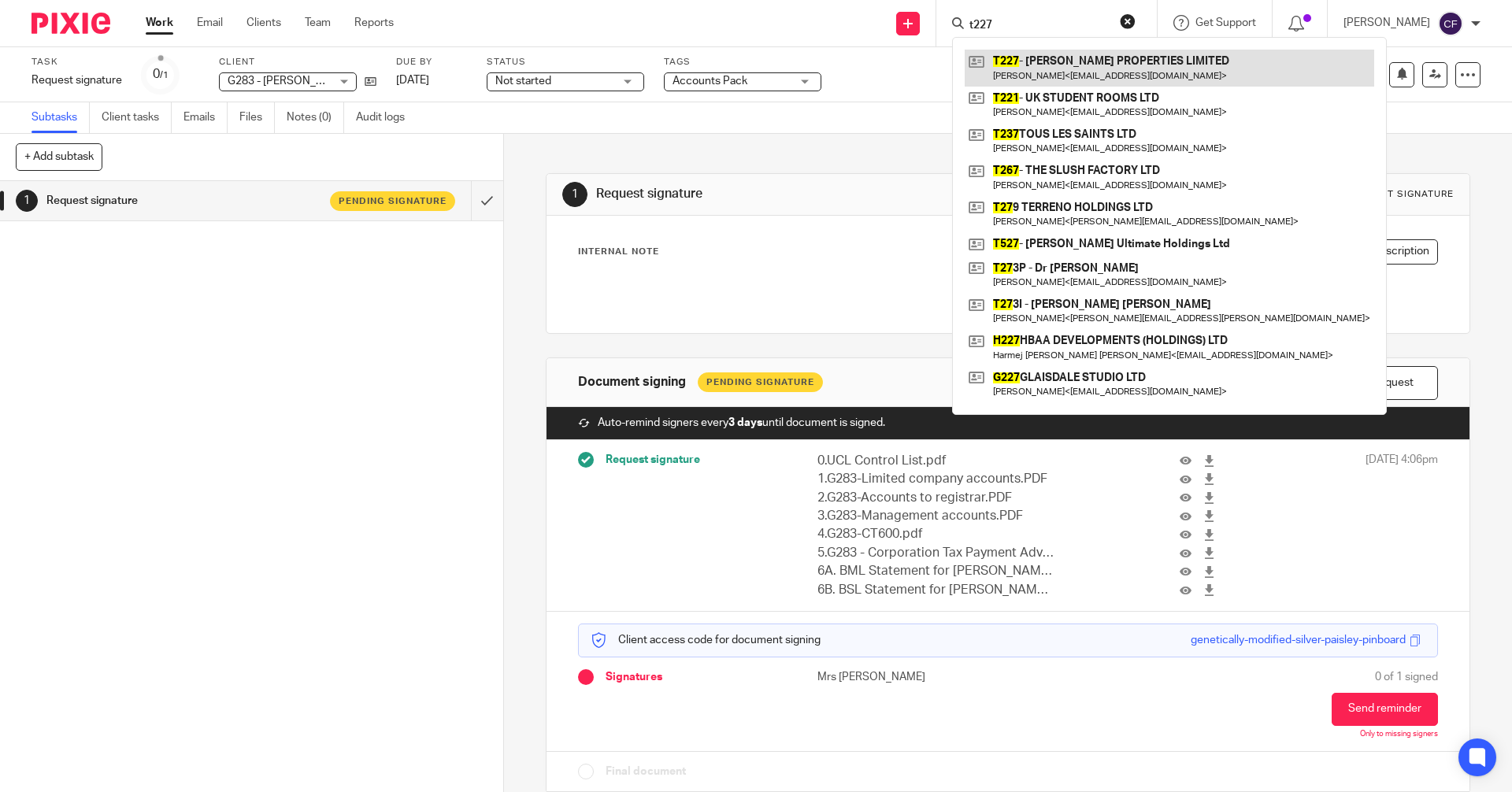
type input "t227"
click at [1058, 66] on link at bounding box center [1169, 67] width 410 height 37
